Goal: Task Accomplishment & Management: Complete application form

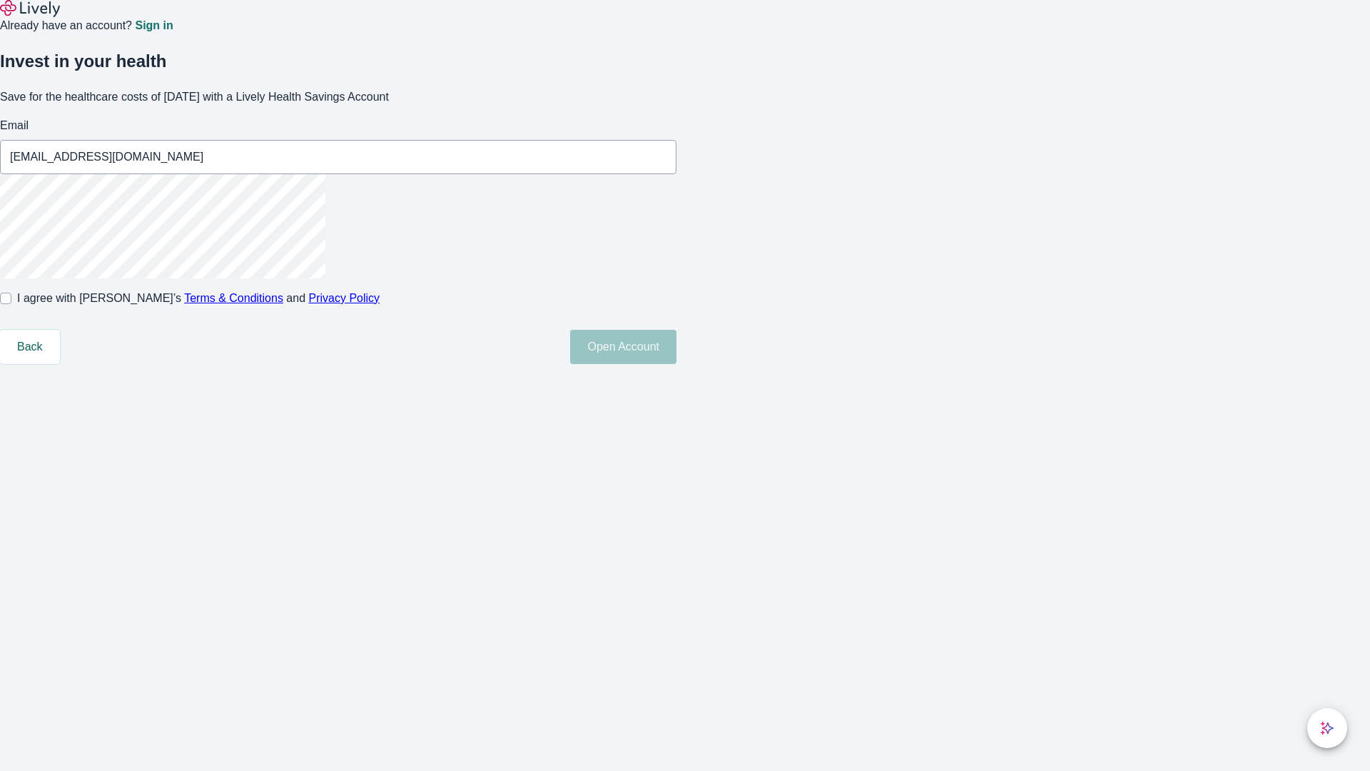
click at [11, 304] on input "I agree with Lively’s Terms & Conditions and Privacy Policy" at bounding box center [5, 298] width 11 height 11
checkbox input "true"
click at [676, 364] on button "Open Account" at bounding box center [623, 347] width 106 height 34
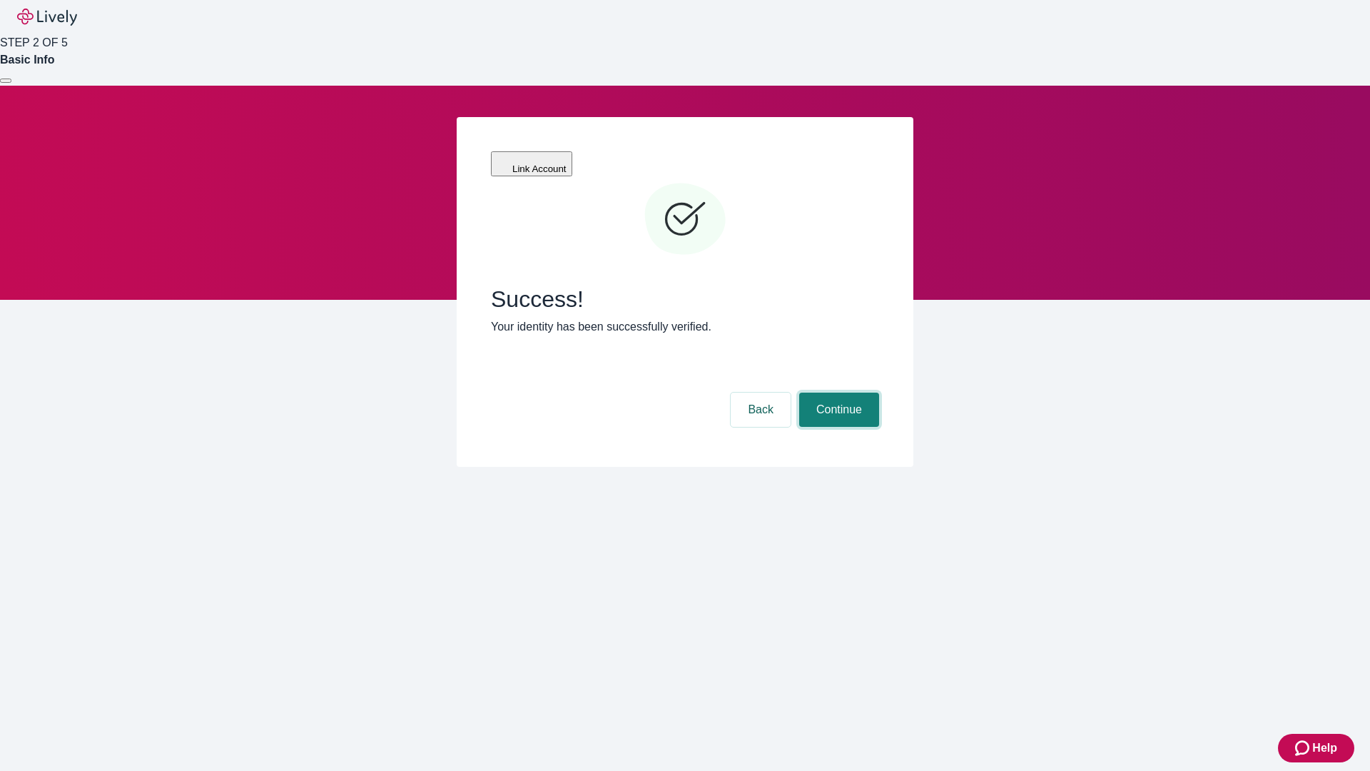
click at [837, 392] on button "Continue" at bounding box center [839, 409] width 80 height 34
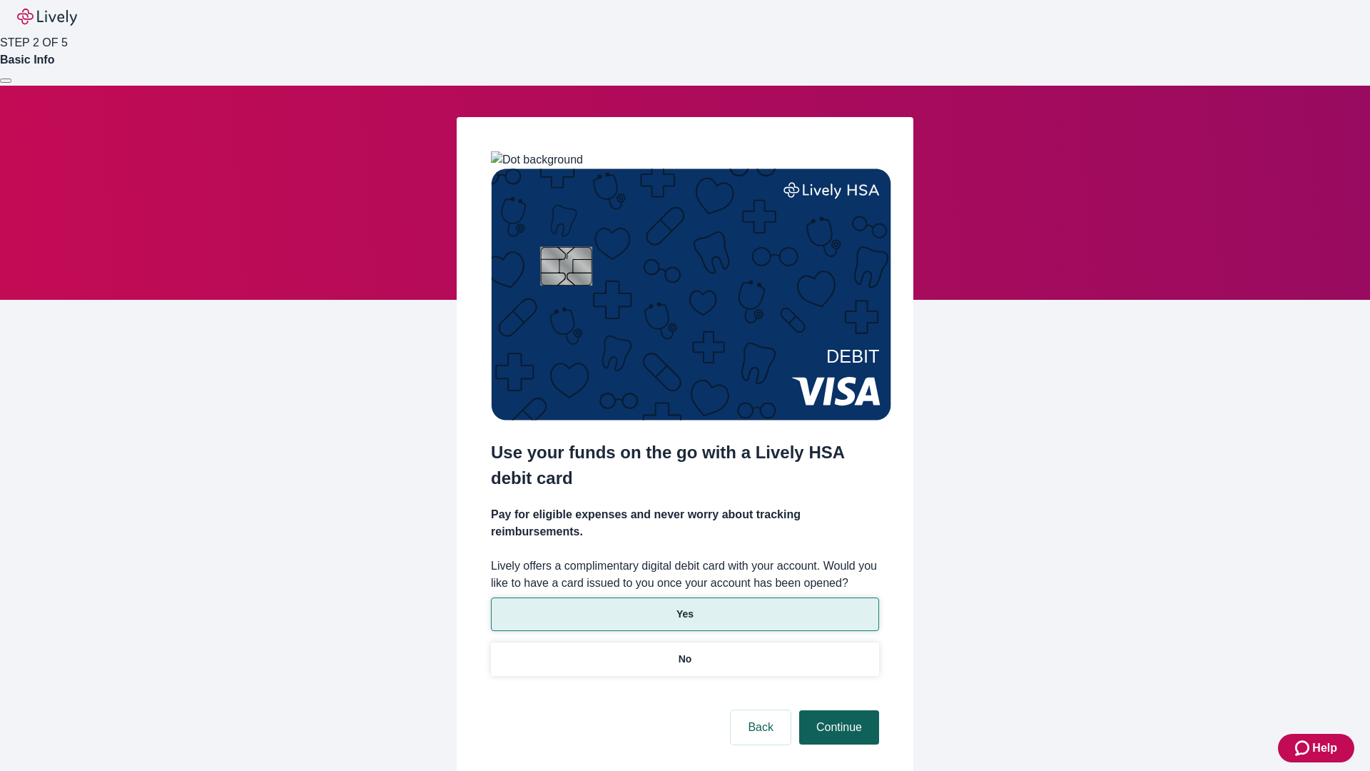
click at [684, 606] on p "Yes" at bounding box center [684, 613] width 17 height 15
click at [837, 710] on button "Continue" at bounding box center [839, 727] width 80 height 34
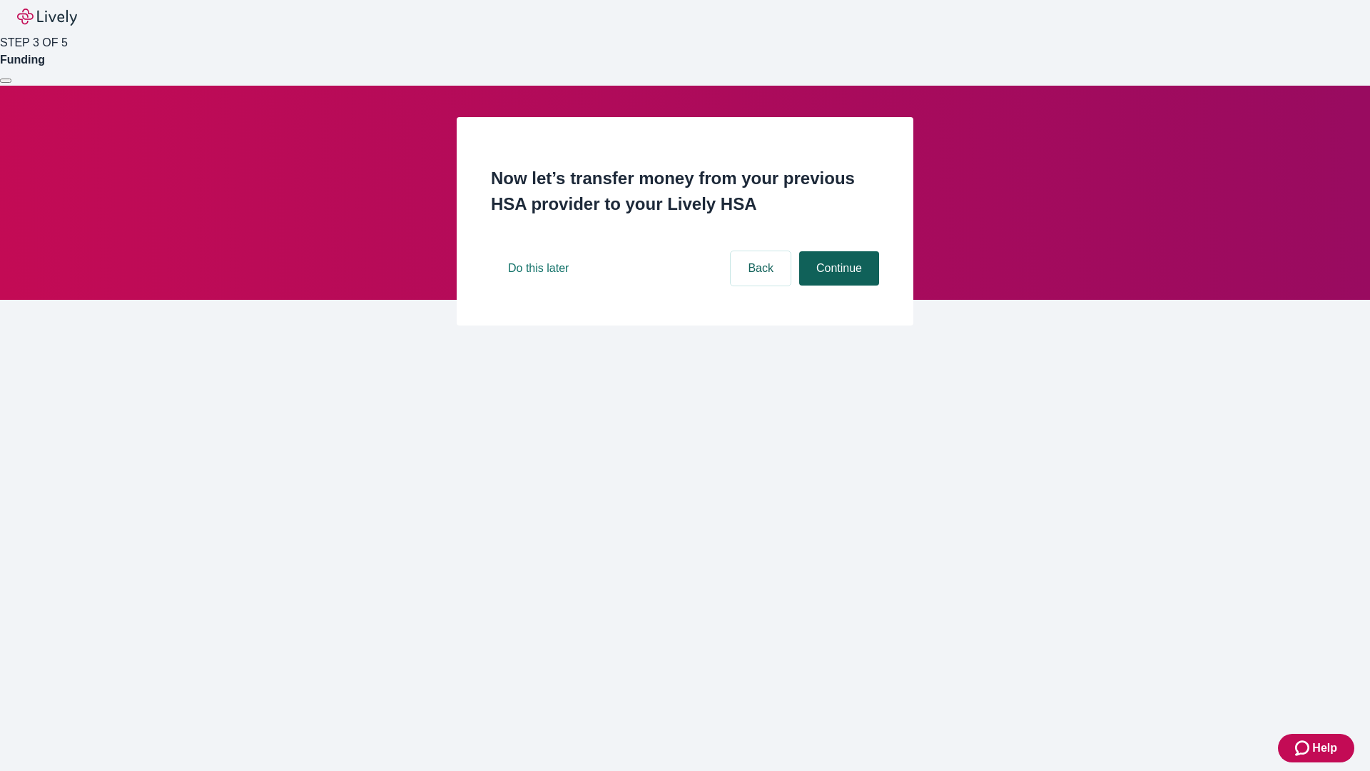
click at [837, 285] on button "Continue" at bounding box center [839, 268] width 80 height 34
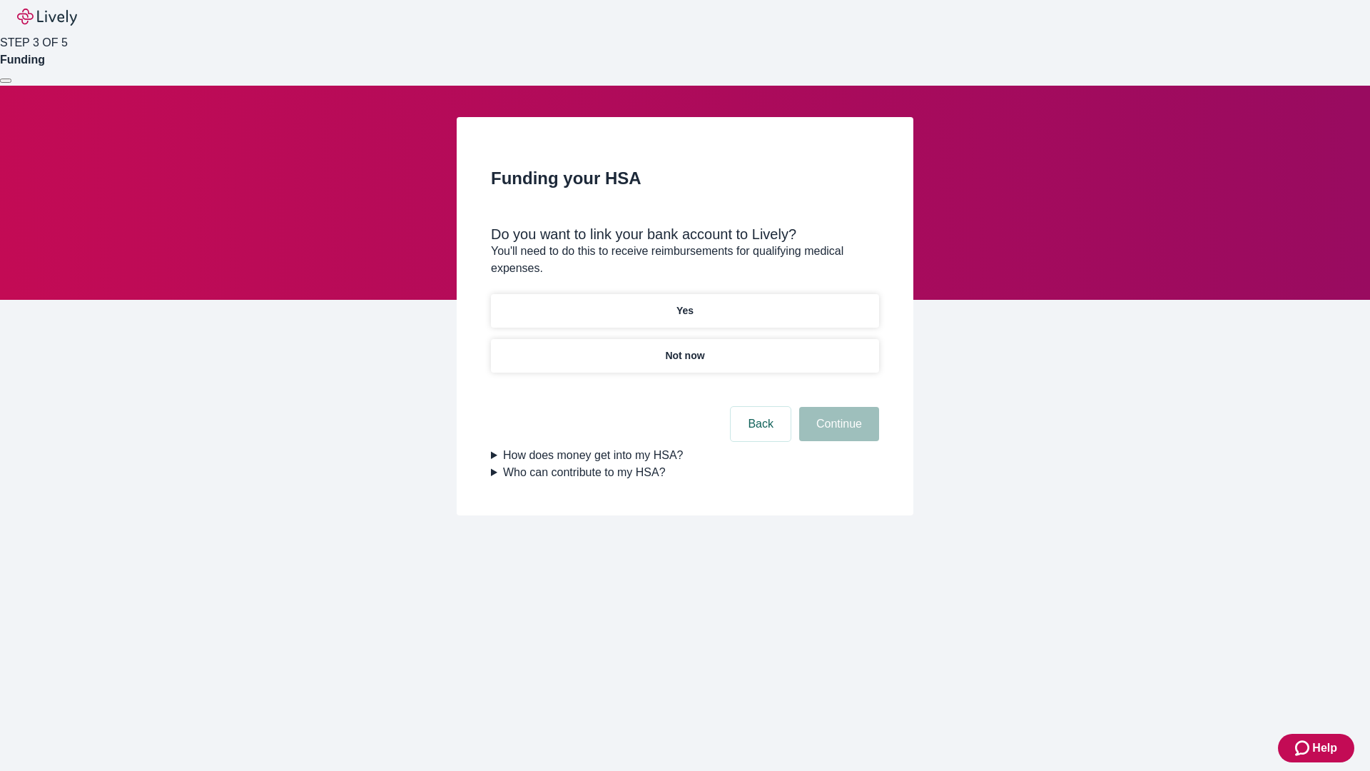
click at [684, 303] on p "Yes" at bounding box center [684, 310] width 17 height 15
click at [837, 407] on button "Continue" at bounding box center [839, 424] width 80 height 34
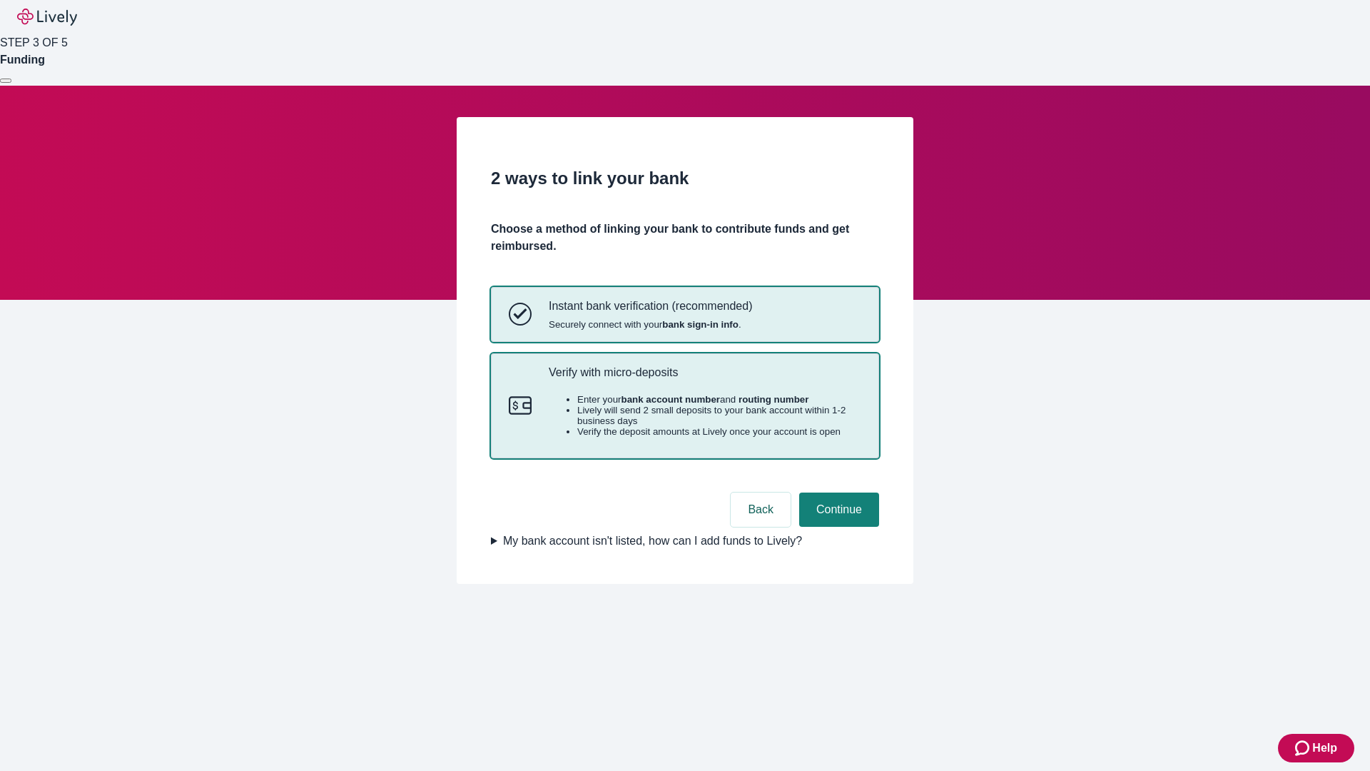
click at [704, 379] on p "Verify with micro-deposits" at bounding box center [705, 372] width 312 height 14
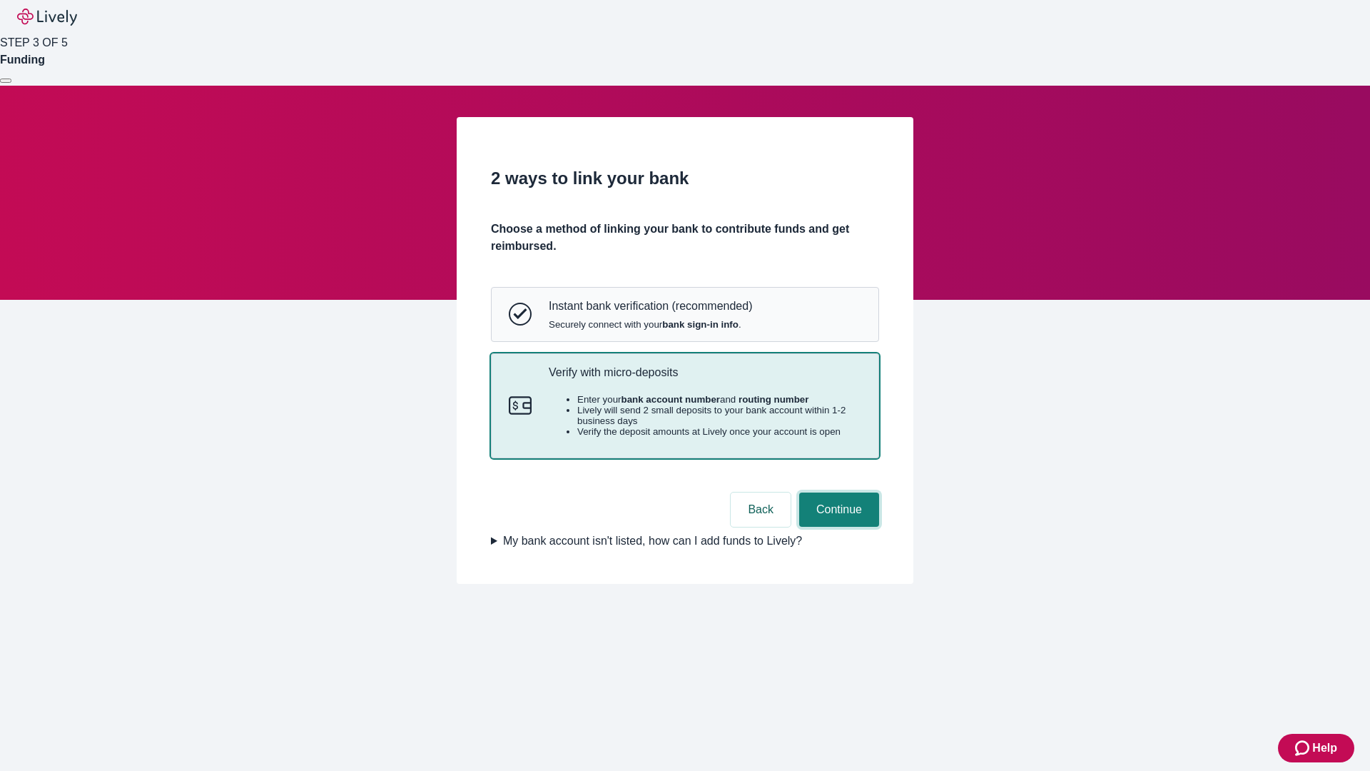
click at [837, 527] on button "Continue" at bounding box center [839, 509] width 80 height 34
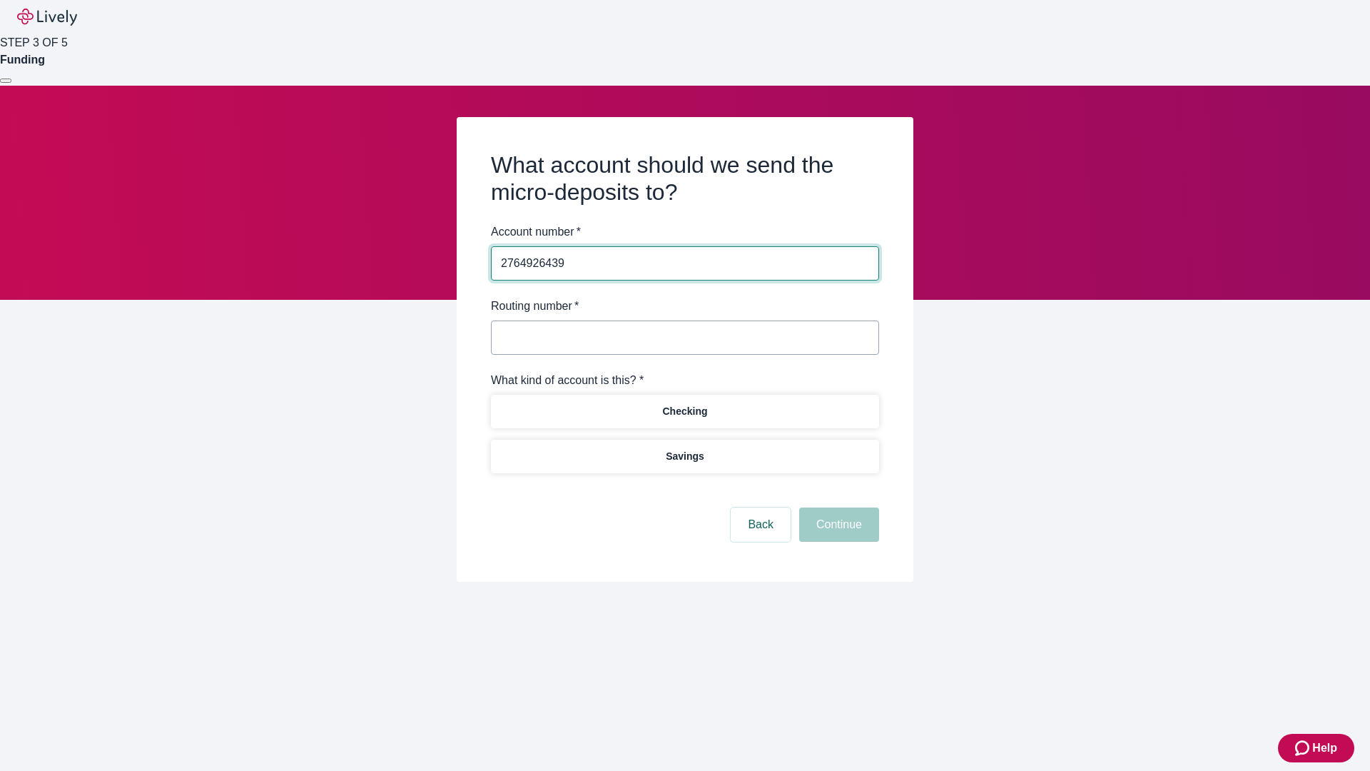
type input "2764926439"
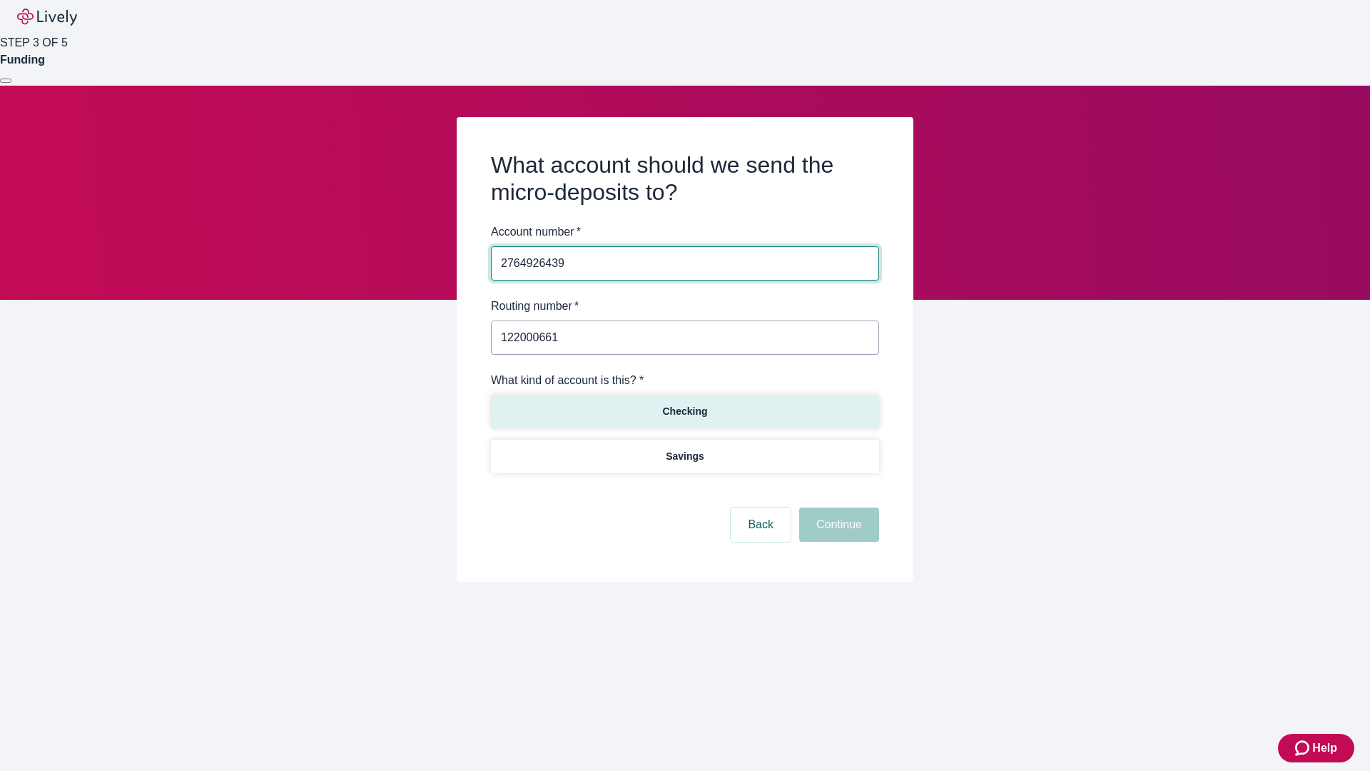
type input "122000661"
click at [684, 410] on p "Checking" at bounding box center [684, 411] width 45 height 15
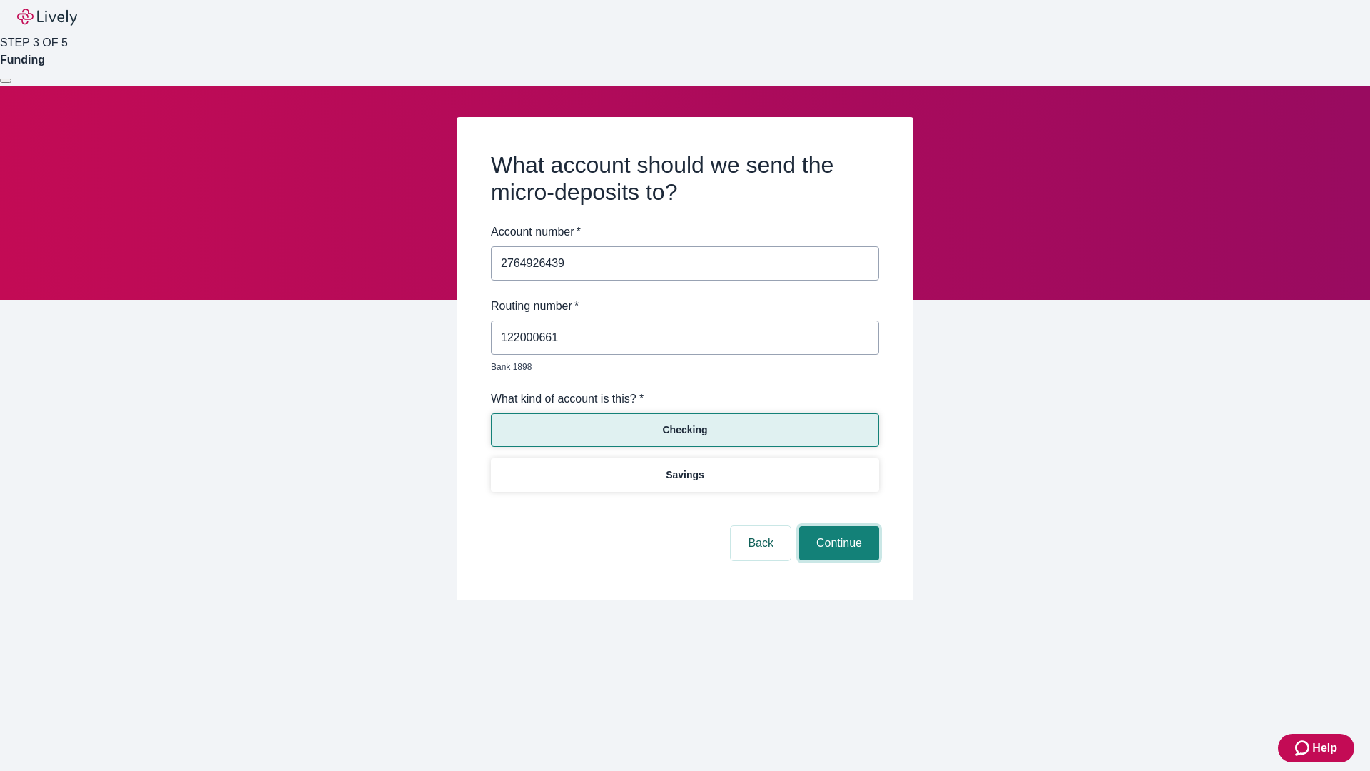
click at [837, 527] on button "Continue" at bounding box center [839, 543] width 80 height 34
